Goal: Task Accomplishment & Management: Use online tool/utility

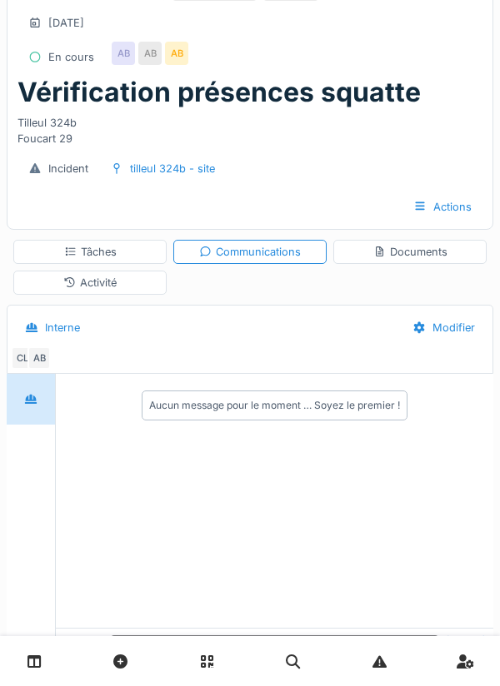
scroll to position [35, 0]
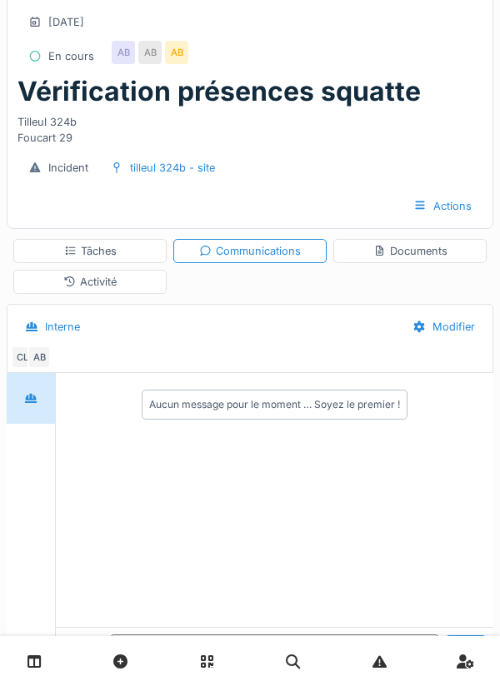
click at [219, 405] on div "Aucun message pour le moment … Soyez le premier !" at bounding box center [274, 404] width 251 height 15
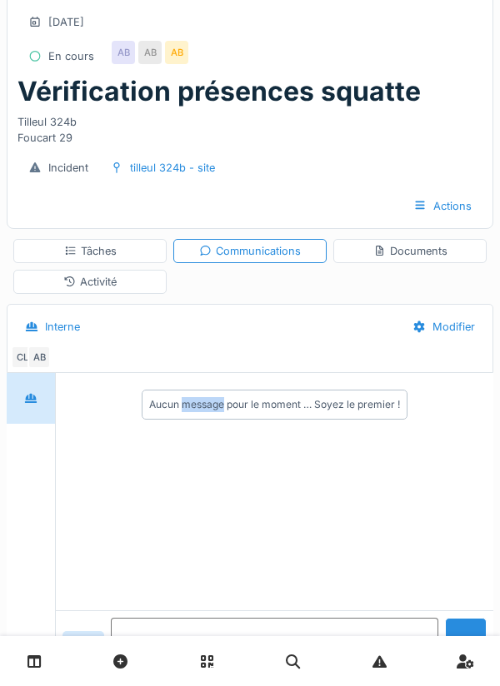
click at [188, 671] on textarea at bounding box center [274, 644] width 327 height 53
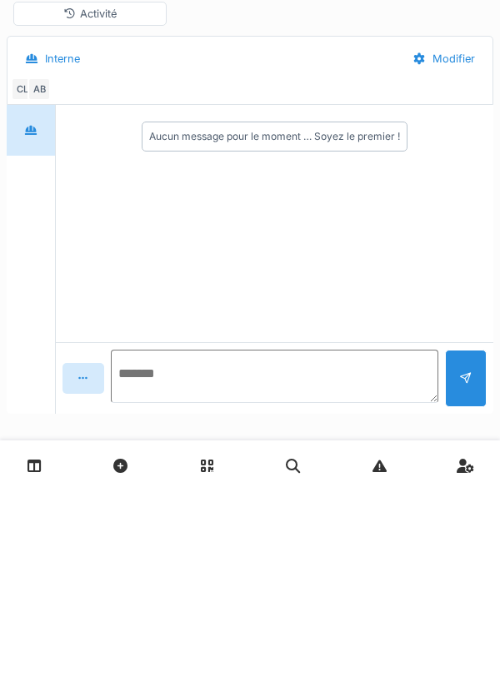
scroll to position [114, 0]
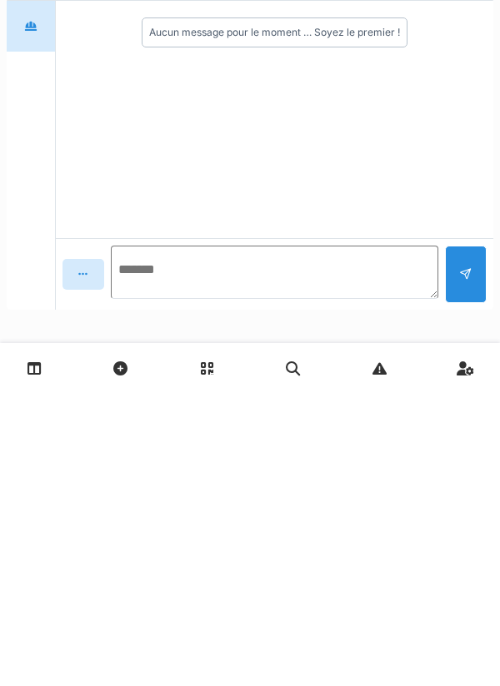
click at [220, 567] on textarea at bounding box center [274, 565] width 327 height 53
click at [201, 568] on textarea at bounding box center [274, 565] width 327 height 53
click at [172, 561] on textarea at bounding box center [274, 565] width 327 height 53
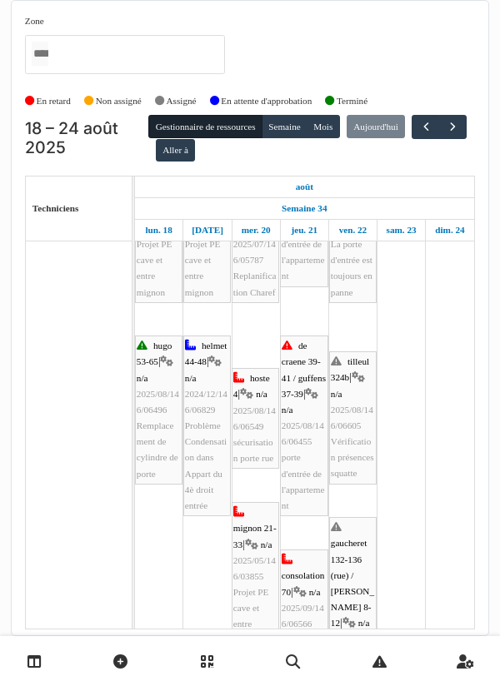
scroll to position [89, 0]
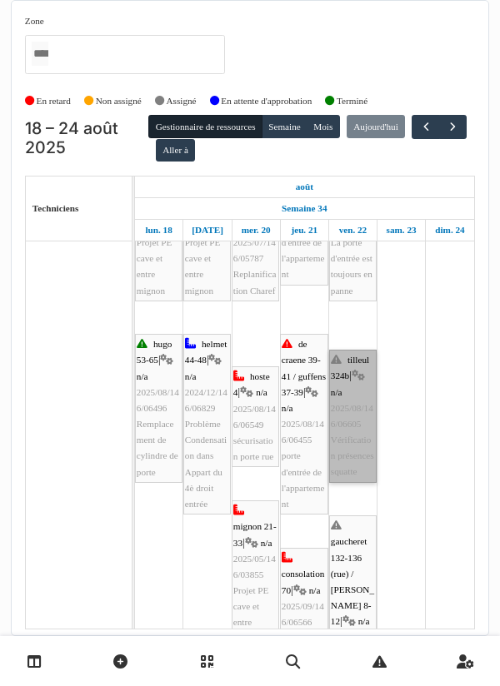
click at [351, 431] on link "tilleul 324b | n/a 2025/08/146/06605 Vérification présences squatte" at bounding box center [352, 416] width 47 height 133
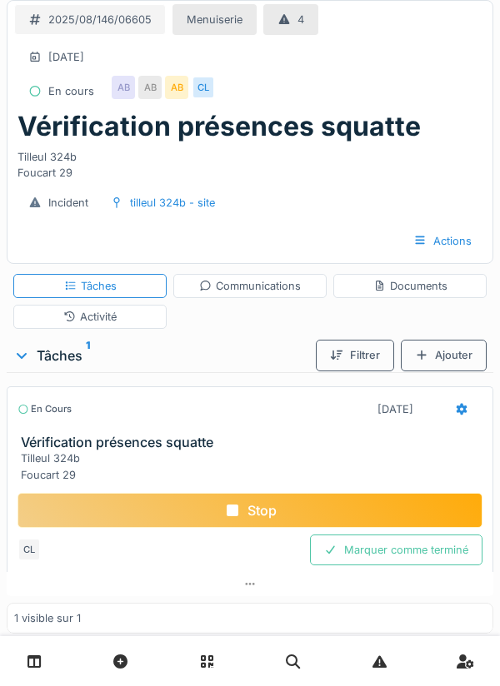
click at [263, 289] on div "Communications" at bounding box center [250, 286] width 102 height 16
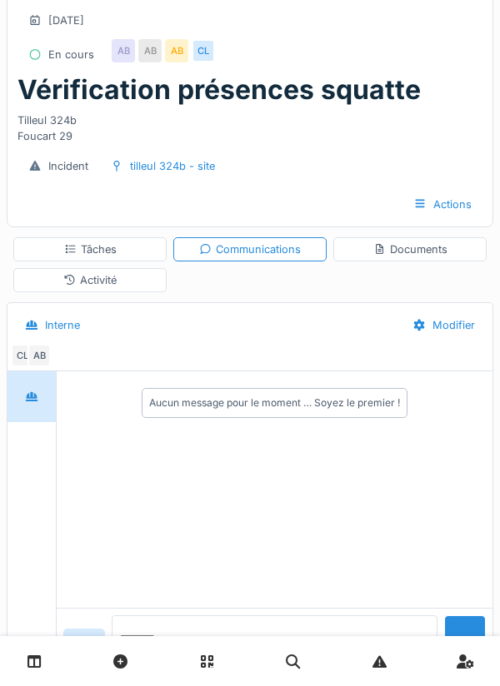
click at [182, 669] on textarea at bounding box center [275, 641] width 326 height 53
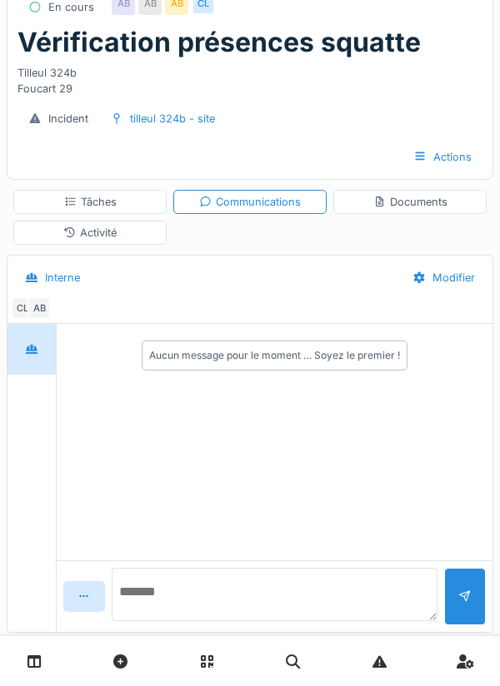
scroll to position [114, 0]
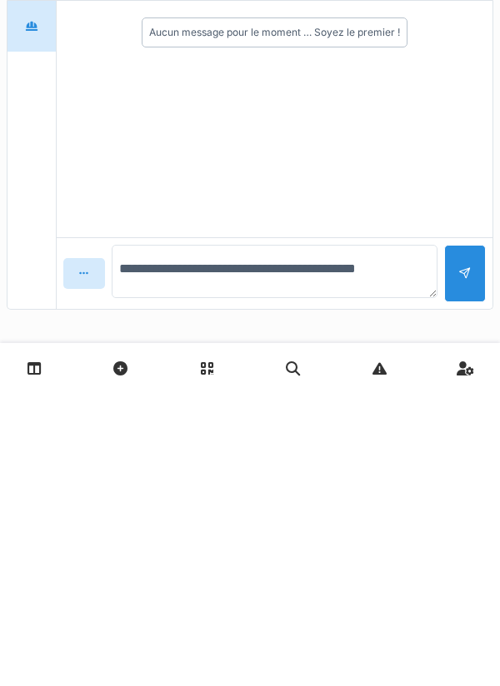
type textarea "**********"
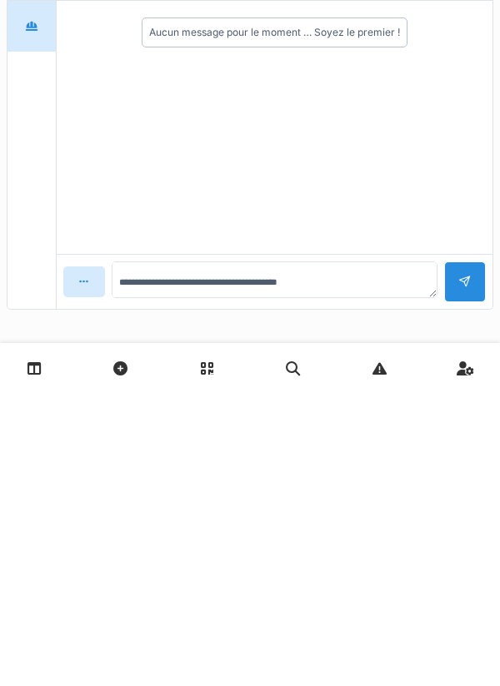
click at [457, 566] on div at bounding box center [465, 575] width 42 height 41
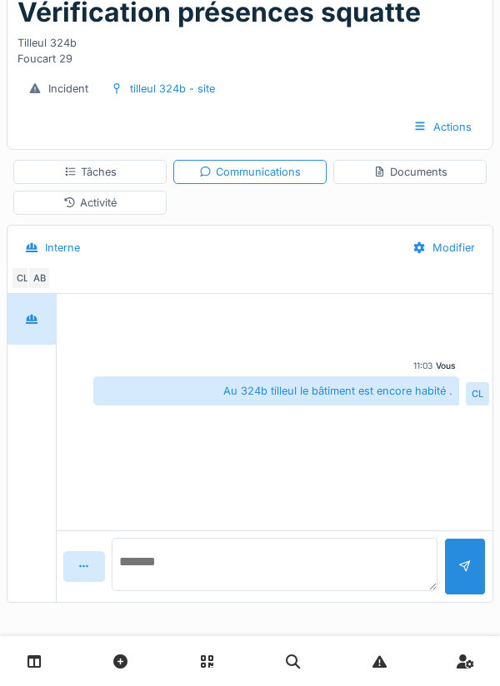
click at [184, 570] on textarea at bounding box center [275, 564] width 326 height 53
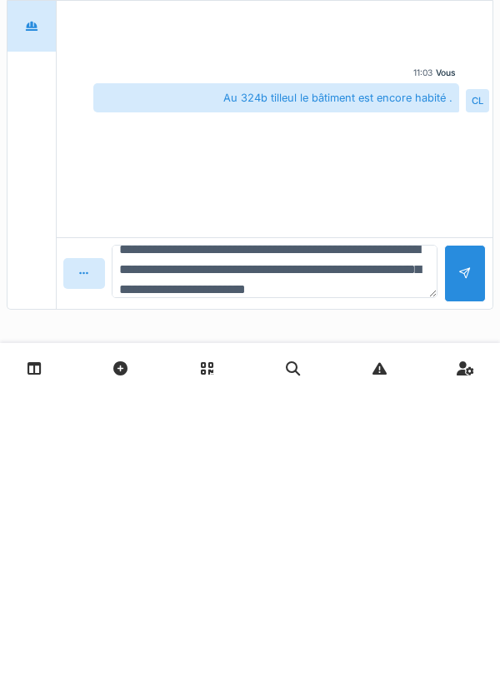
scroll to position [39, 0]
type textarea "**********"
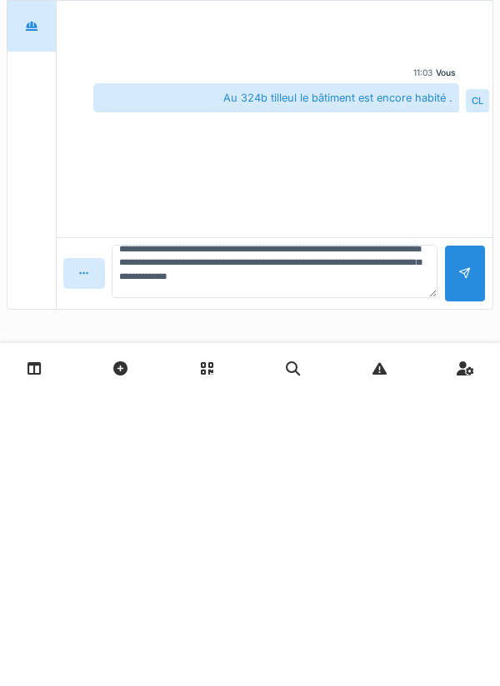
click at [465, 569] on div at bounding box center [464, 567] width 13 height 16
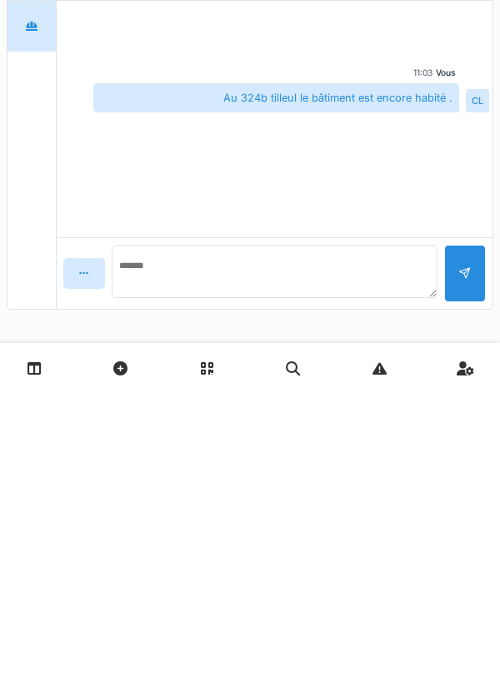
scroll to position [0, 0]
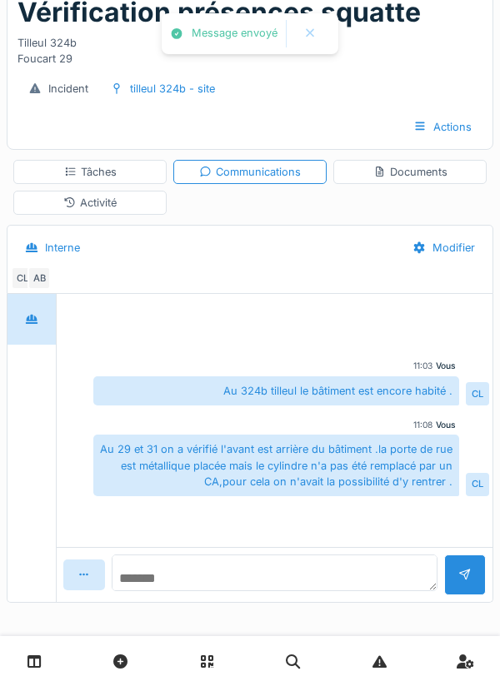
click at [208, 570] on textarea at bounding box center [275, 573] width 326 height 37
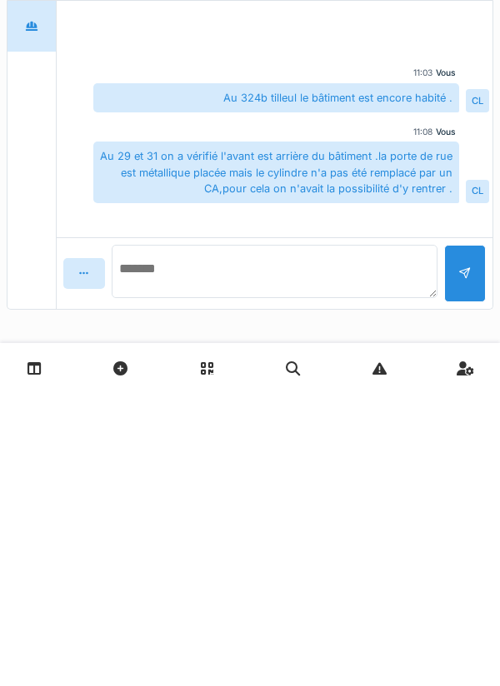
click at [207, 557] on textarea at bounding box center [275, 564] width 326 height 53
type textarea "*"
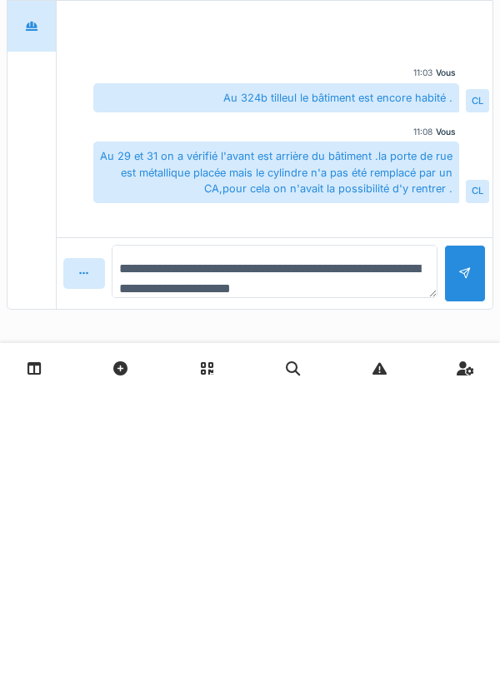
type textarea "**********"
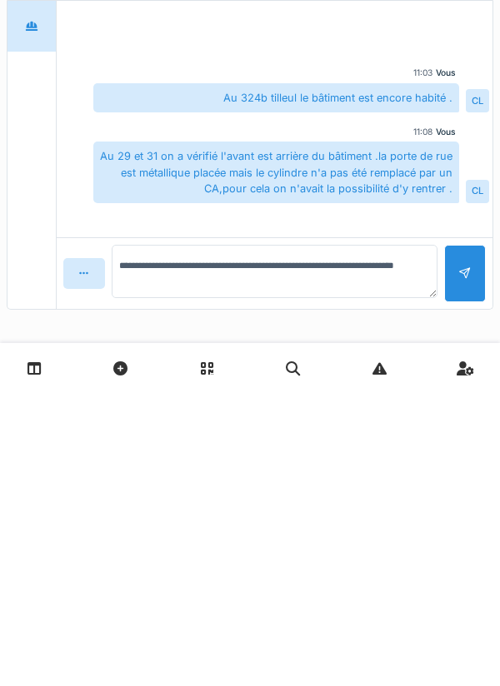
click at [472, 567] on div at bounding box center [465, 566] width 42 height 57
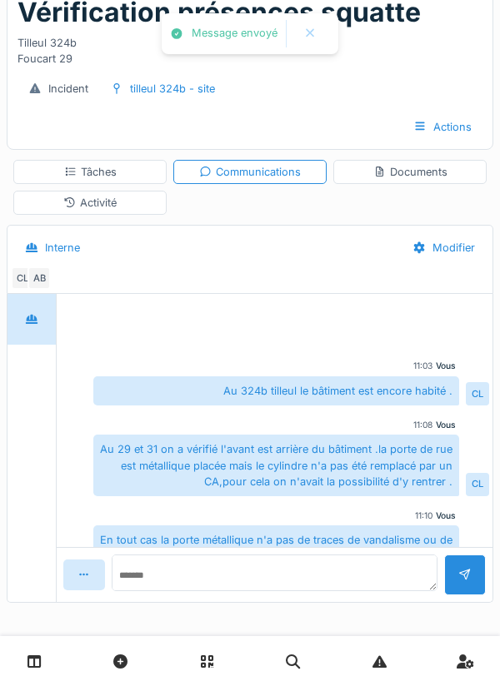
scroll to position [31, 0]
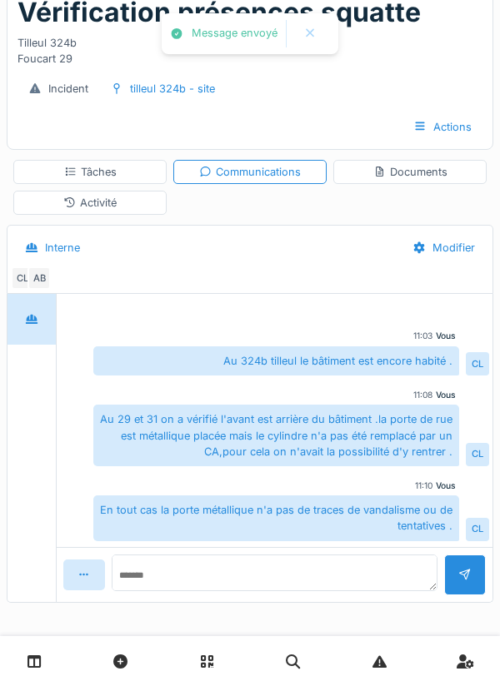
click at [413, 168] on div "Documents" at bounding box center [410, 172] width 74 height 16
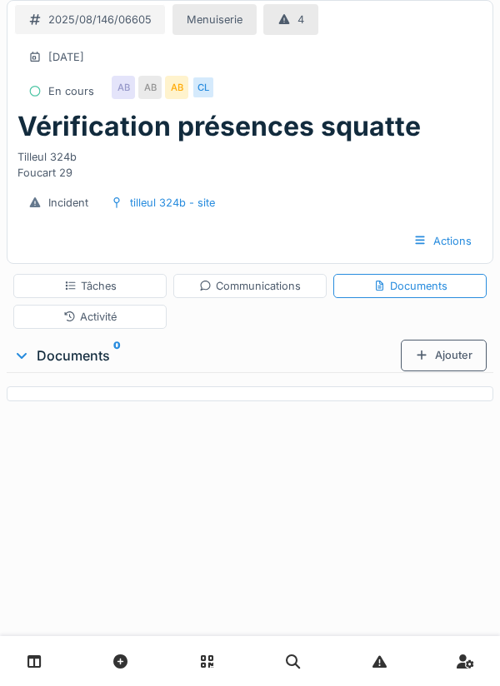
click at [121, 280] on div "Tâches" at bounding box center [89, 286] width 153 height 24
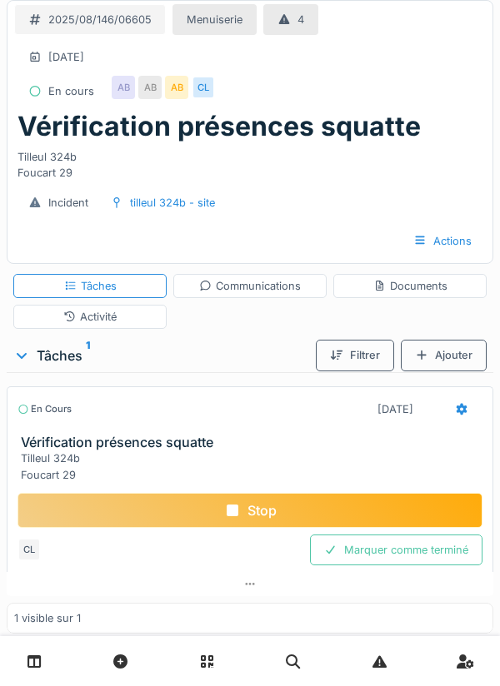
click at [466, 412] on icon at bounding box center [461, 409] width 13 height 11
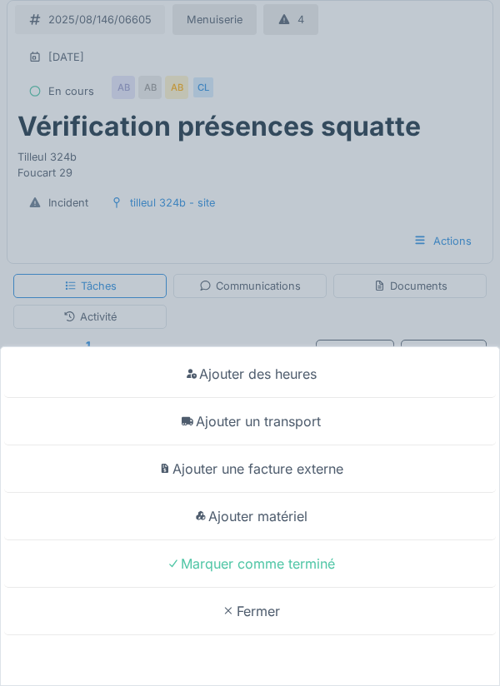
click at [307, 420] on div "Ajouter un transport" at bounding box center [249, 421] width 491 height 47
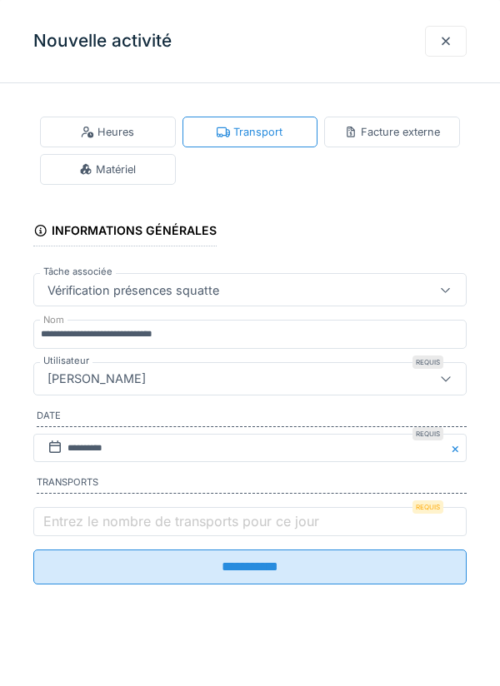
click at [118, 517] on label "Entrez le nombre de transports pour ce jour" at bounding box center [181, 521] width 282 height 20
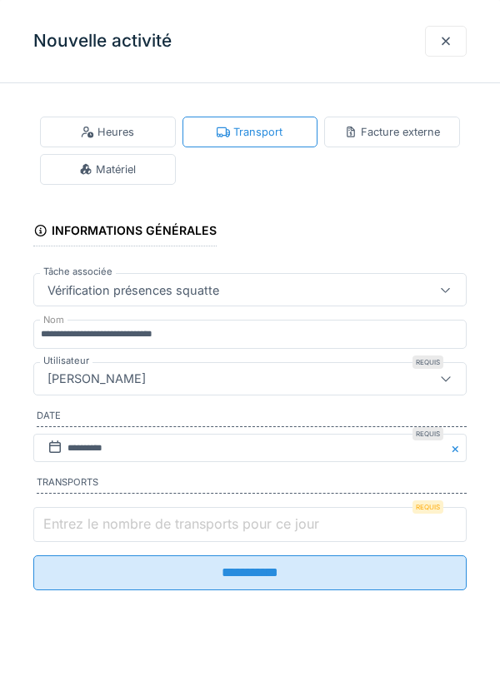
click at [118, 517] on input "Entrez le nombre de transports pour ce jour" at bounding box center [249, 524] width 433 height 35
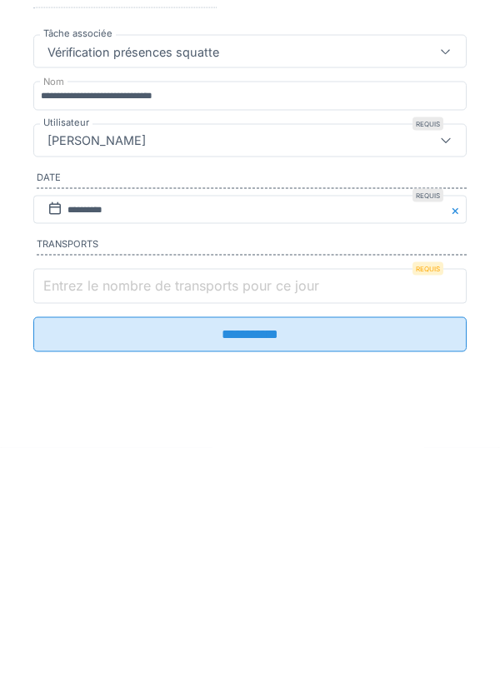
scroll to position [38, 0]
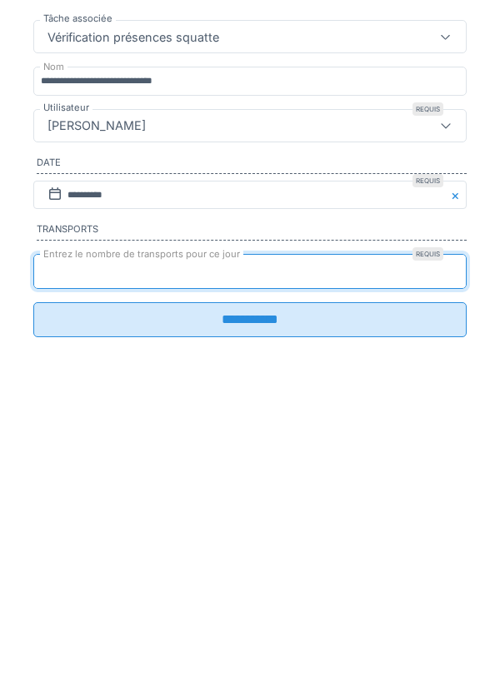
type input "*"
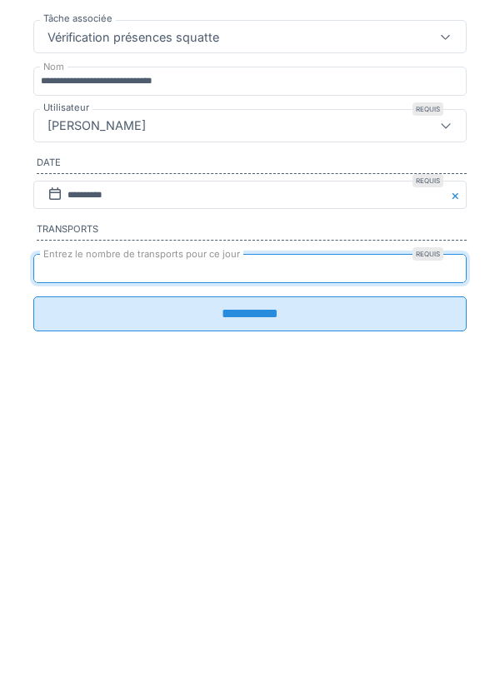
click at [261, 579] on input "**********" at bounding box center [249, 567] width 433 height 35
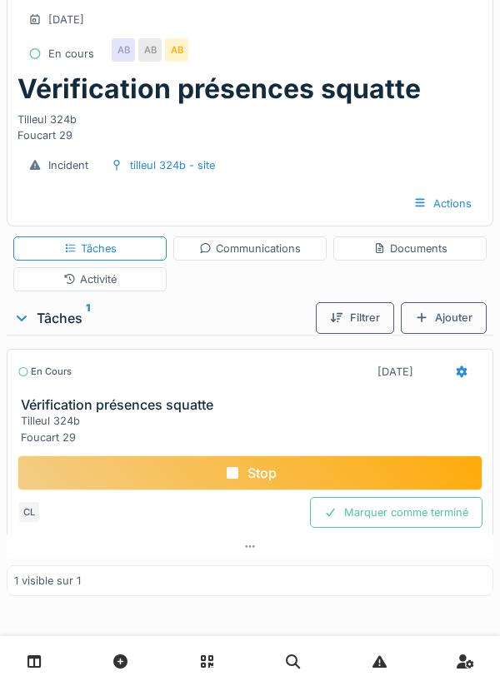
click at [111, 276] on div "Activité" at bounding box center [89, 280] width 53 height 16
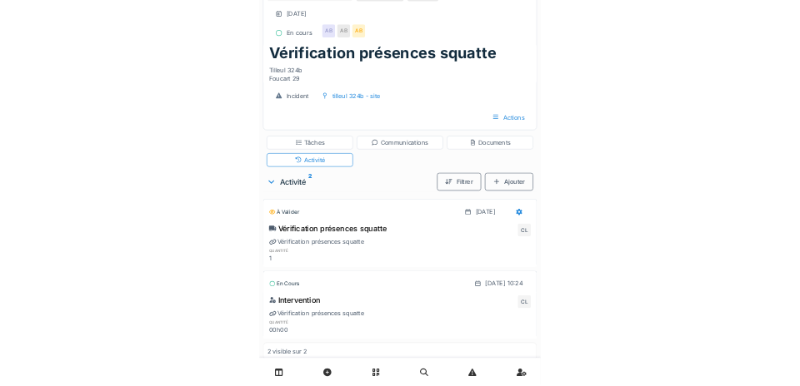
scroll to position [0, 0]
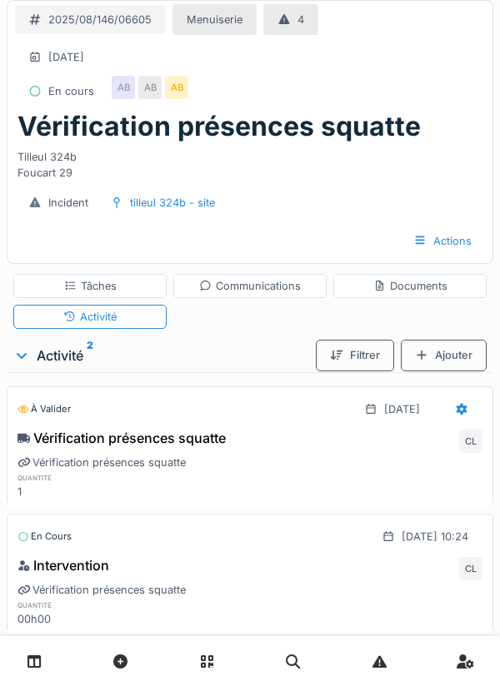
click at [111, 284] on div "Tâches" at bounding box center [90, 286] width 52 height 16
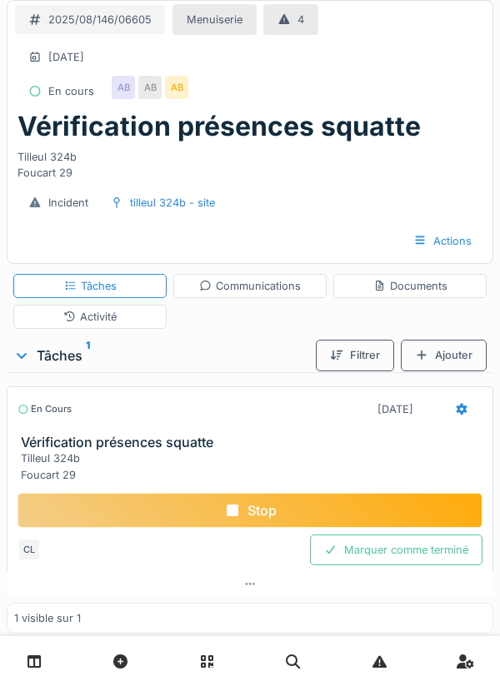
click at [260, 510] on div "Stop" at bounding box center [249, 510] width 465 height 35
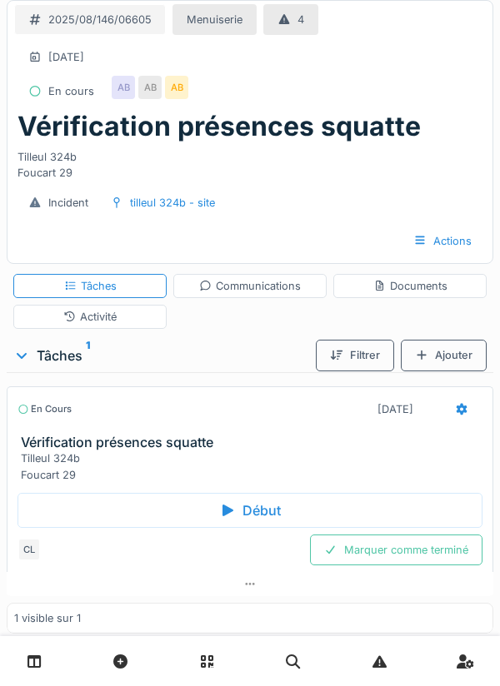
click at [424, 286] on div "Documents" at bounding box center [410, 286] width 74 height 16
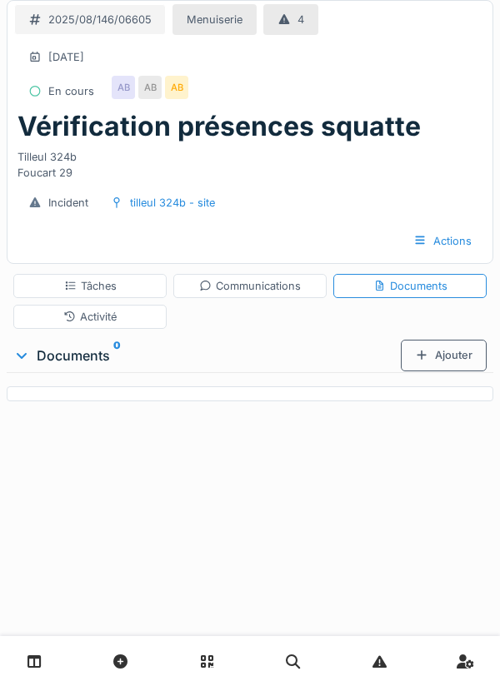
click at [452, 358] on div "Ajouter" at bounding box center [444, 355] width 86 height 31
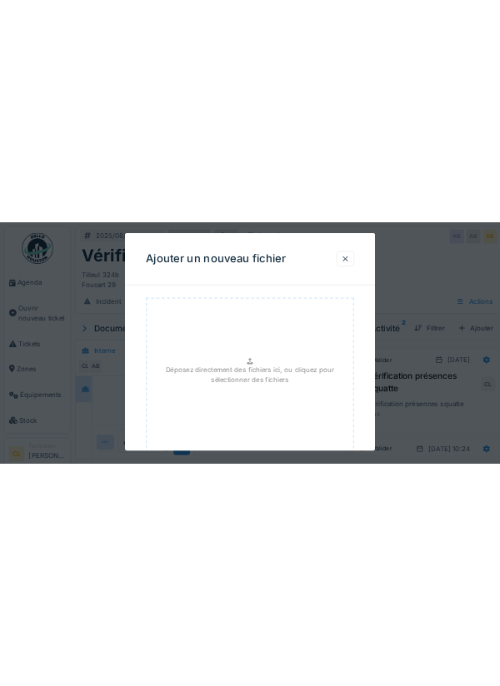
scroll to position [403, 0]
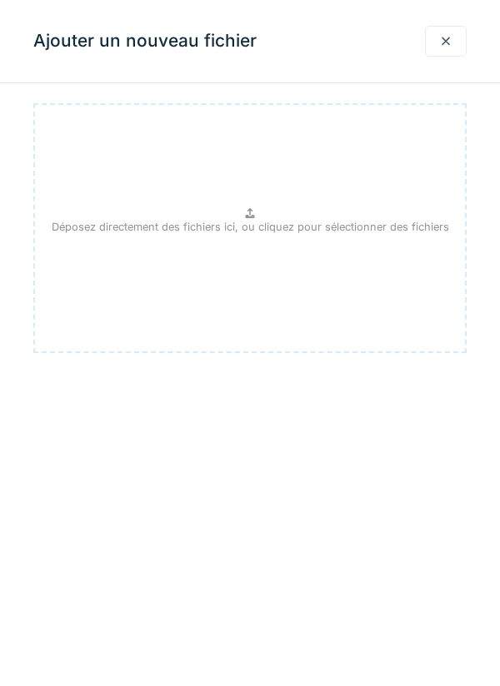
click at [246, 225] on p "Déposez directement des fichiers ici, ou cliquez pour sélectionner des fichiers" at bounding box center [250, 227] width 397 height 16
type input "**********"
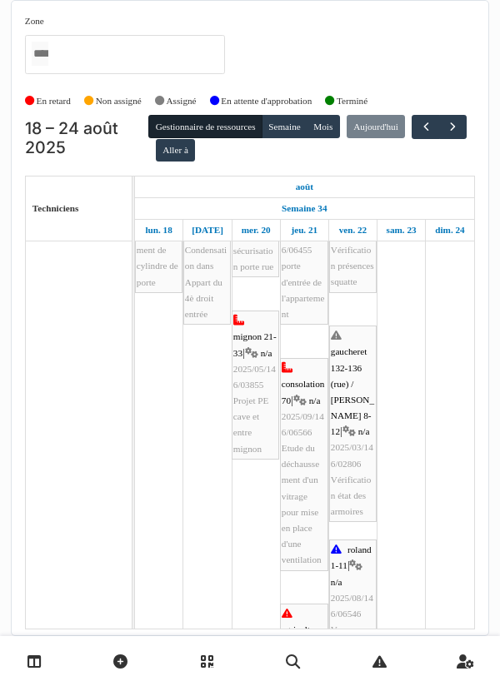
scroll to position [279, 0]
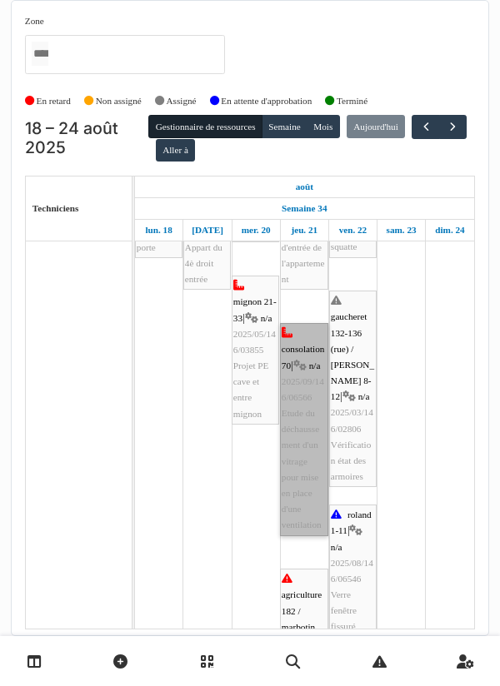
click at [299, 456] on link "consolation 70 | n/a 2025/09/146/06566 Etude du déchaussement d'un vitrage pour…" at bounding box center [304, 429] width 48 height 212
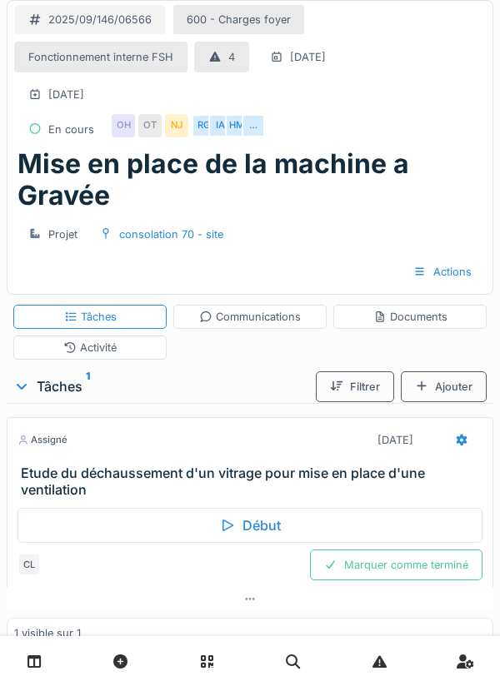
click at [259, 526] on div "Début" at bounding box center [249, 525] width 465 height 35
